Goal: Find contact information: Find contact information

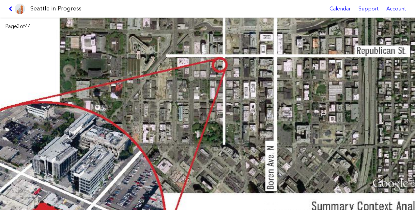
scroll to position [26, 0]
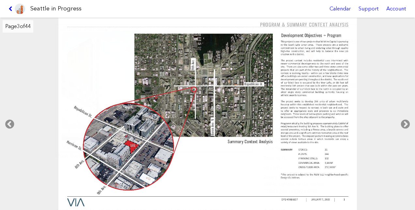
click at [9, 8] on icon at bounding box center [11, 8] width 6 height 5
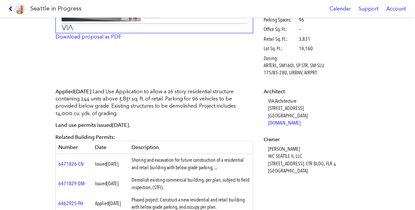
scroll to position [145, 0]
click at [276, 154] on dd "[PERSON_NAME] WC SEATTLE II, LLC [STREET_ADDRESS]. [GEOGRAPHIC_DATA], [GEOGRAPH…" at bounding box center [313, 159] width 90 height 29
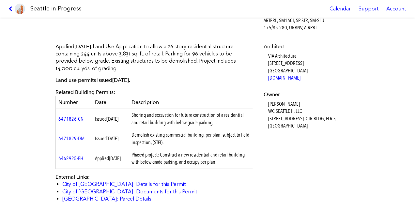
scroll to position [191, 0]
drag, startPoint x: 264, startPoint y: 101, endPoint x: 307, endPoint y: 101, distance: 42.7
click at [307, 101] on dl "Architect VIA Architecture [STREET_ADDRESS] [DOMAIN_NAME] Owner [PERSON_NAME] W…" at bounding box center [310, 85] width 94 height 87
copy dd "[PERSON_NAME]"
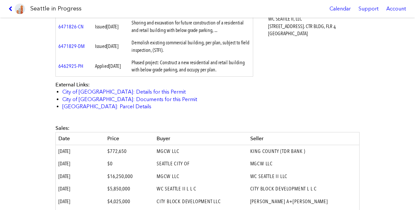
scroll to position [282, 0]
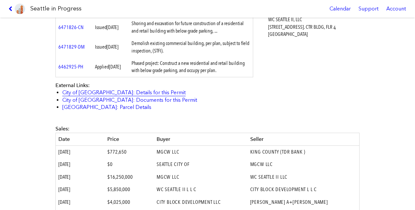
click at [119, 92] on link "City of [GEOGRAPHIC_DATA]: Details for this Permit" at bounding box center [123, 92] width 123 height 6
click at [109, 100] on link "City of [GEOGRAPHIC_DATA]: Documents for this Permit" at bounding box center [129, 100] width 135 height 6
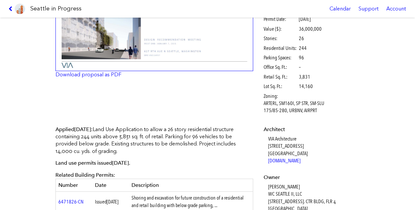
scroll to position [121, 0]
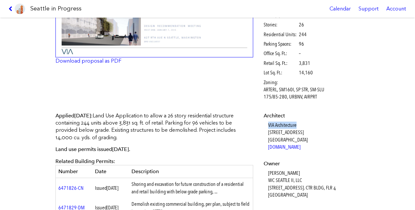
drag, startPoint x: 265, startPoint y: 125, endPoint x: 297, endPoint y: 123, distance: 32.1
click at [297, 123] on dd "VIA Architecture [STREET_ADDRESS] [DOMAIN_NAME]" at bounding box center [313, 136] width 90 height 29
copy dd "VIA Architecture"
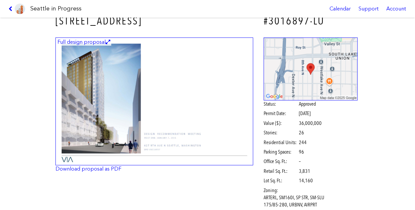
scroll to position [13, 0]
